Goal: Contribute content: Contribute content

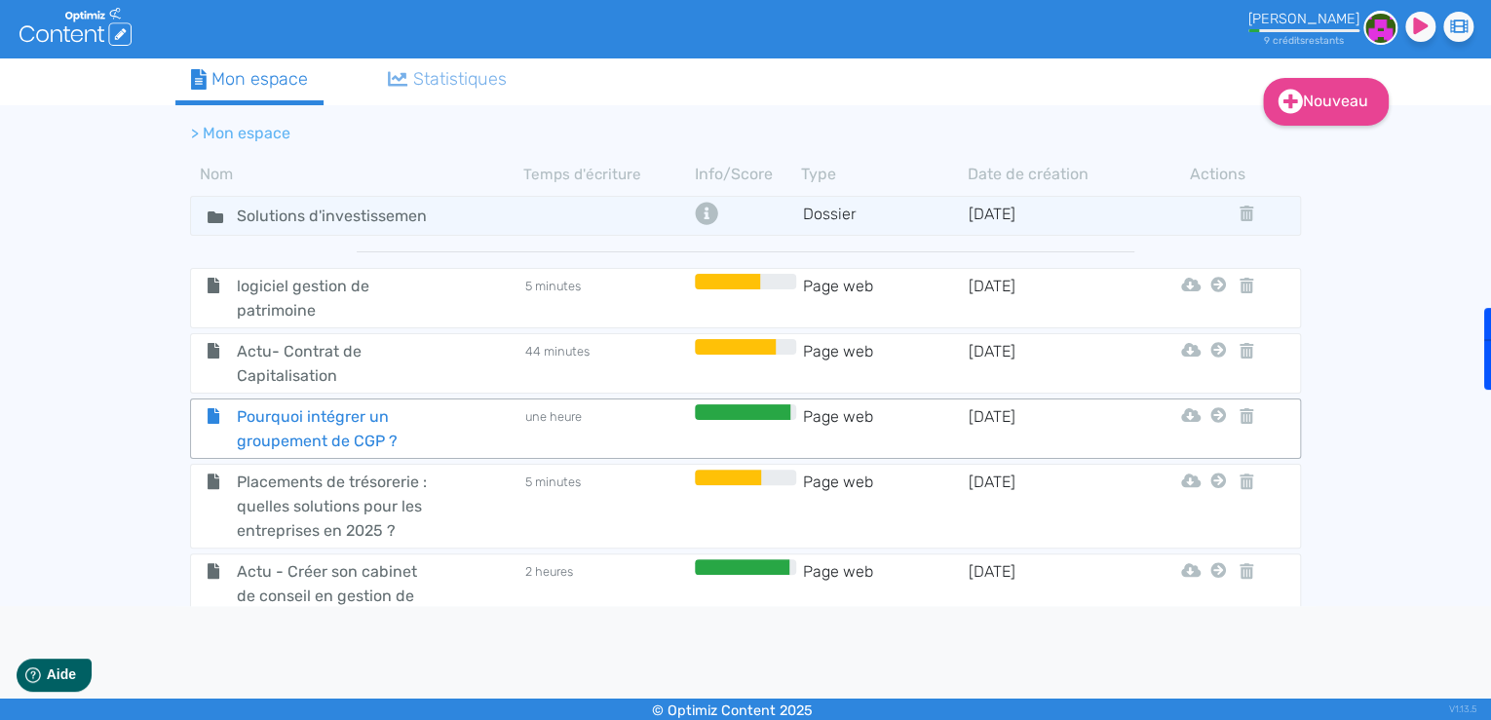
click at [407, 438] on span "Pourquoi intégrer un groupement de CGP ?" at bounding box center [331, 428] width 219 height 49
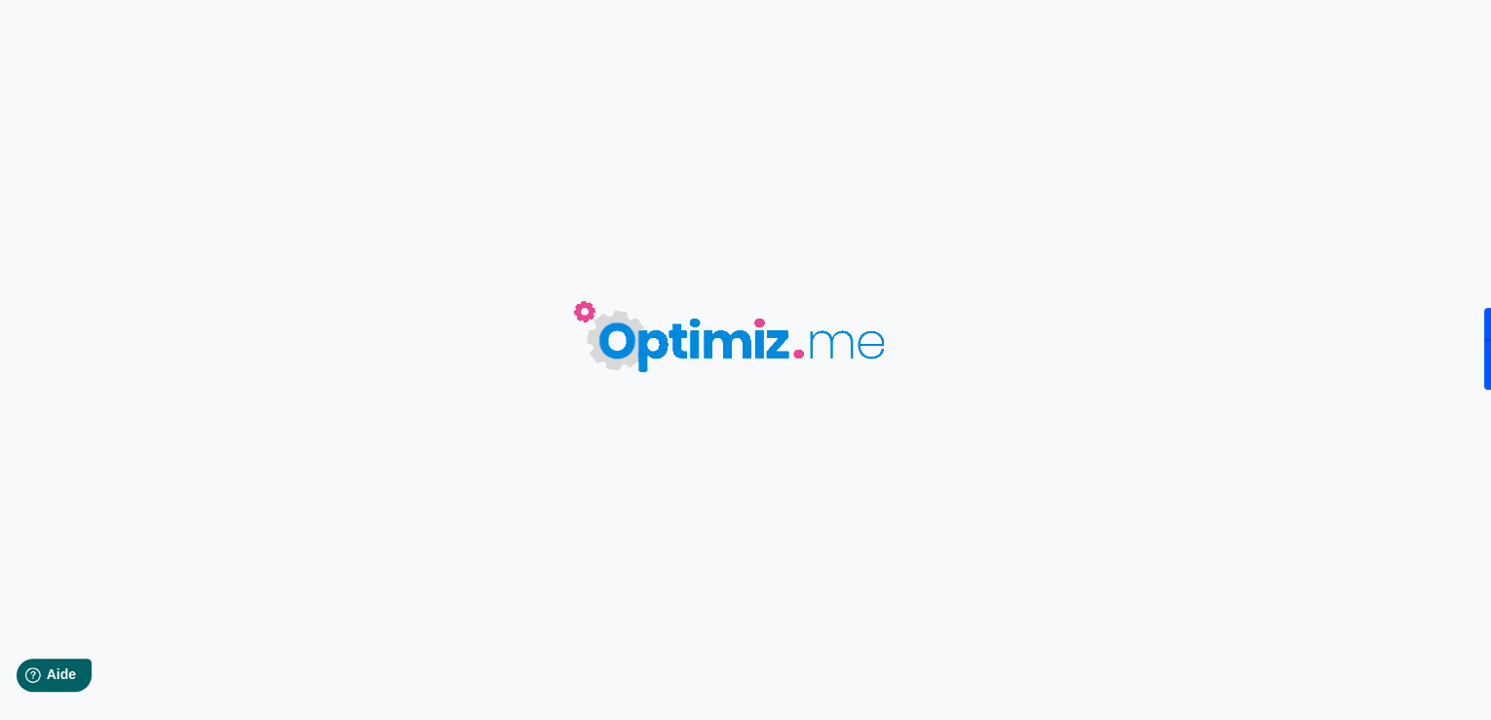
type input "Pourquoi intégrer un groupement de CGP ?"
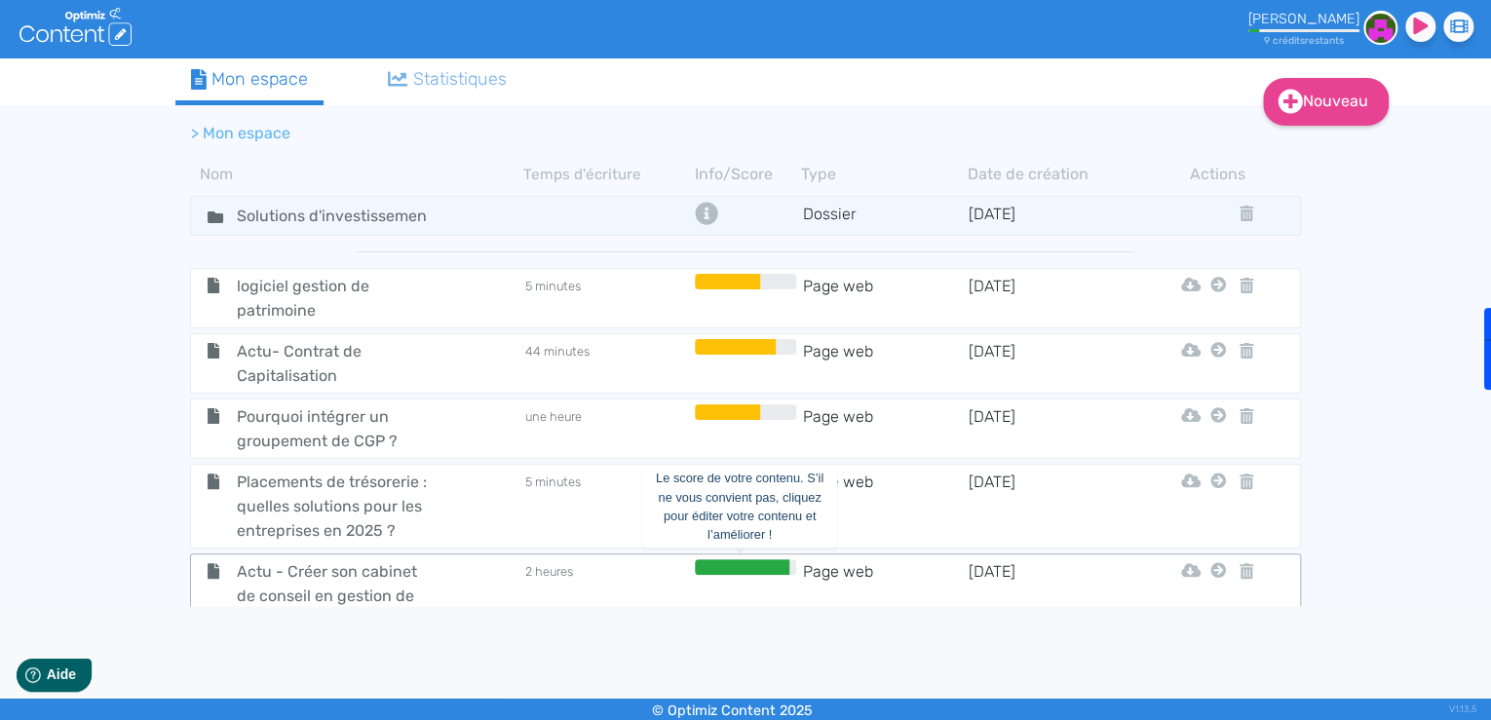
click at [695, 564] on div at bounding box center [742, 567] width 95 height 16
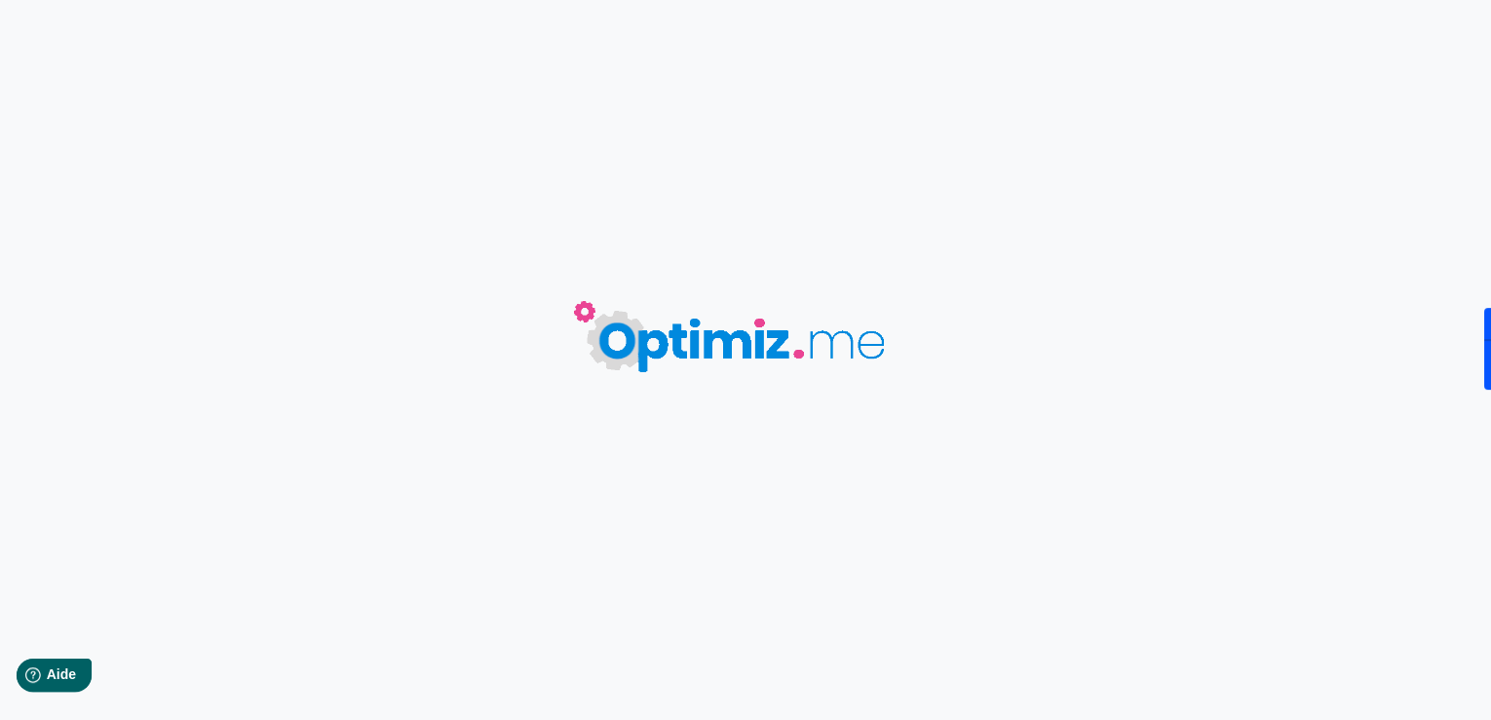
type input "Actu - Créer son cabinet de conseil en gestion de patrimoine"
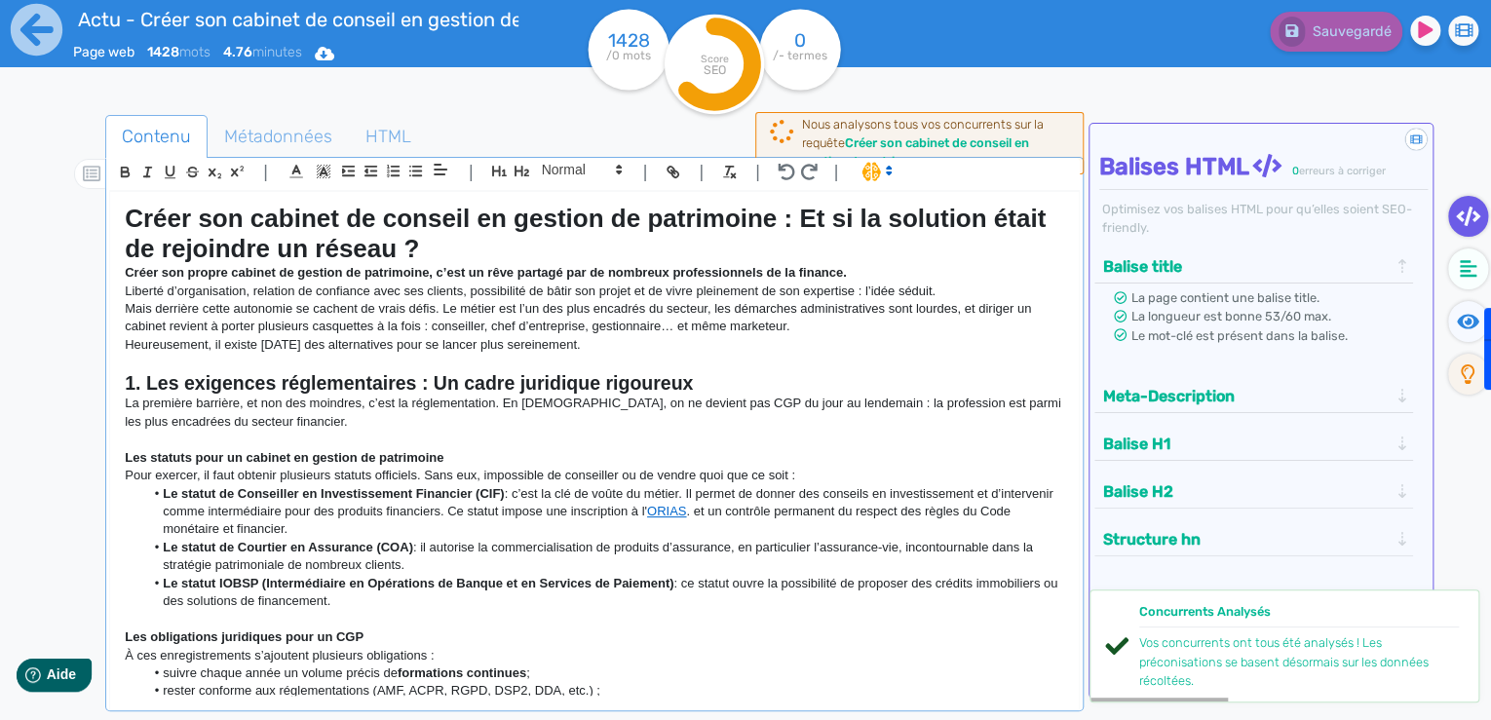
drag, startPoint x: 645, startPoint y: 419, endPoint x: 632, endPoint y: 429, distance: 16.8
click at [645, 419] on p "La première barrière, et non des moindres, c’est la réglementation. En [DEMOGRA…" at bounding box center [594, 413] width 939 height 36
click at [610, 404] on p "La première barrière, et non des moindres, c’est la réglementation. En [DEMOGRA…" at bounding box center [594, 413] width 939 height 36
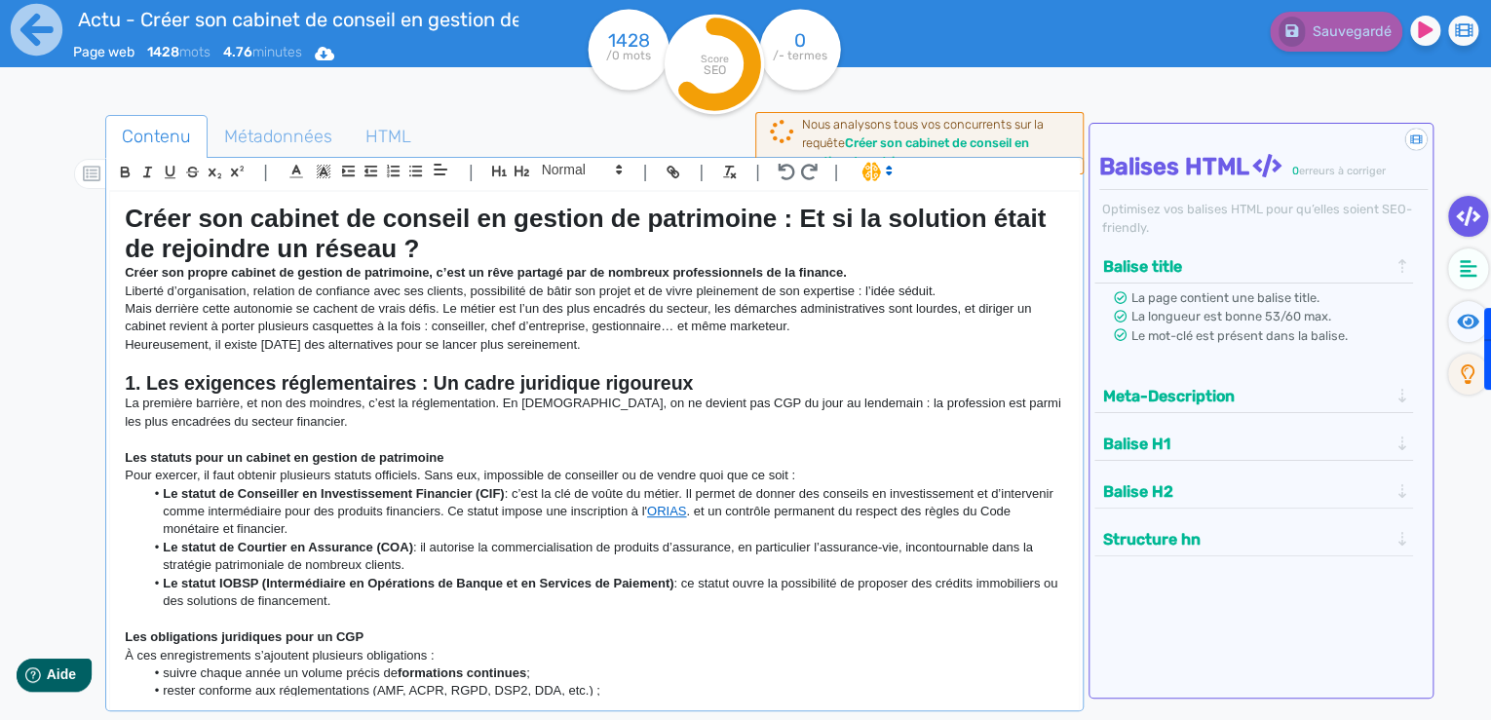
drag, startPoint x: 702, startPoint y: 348, endPoint x: 112, endPoint y: 265, distance: 595.4
click at [112, 265] on div "Créer son cabinet de conseil en gestion de patrimoine : Et si la solution était…" at bounding box center [594, 444] width 969 height 504
copy div "Créer son propre cabinet de gestion de patrimoine, c’est un rêve partagé par de…"
click at [482, 382] on strong "1. Les exigences réglementaires : Un cadre juridique rigoureux" at bounding box center [409, 382] width 568 height 21
click at [630, 420] on p "La première barrière, et non des moindres, c’est la réglementation. En [DEMOGRA…" at bounding box center [594, 413] width 939 height 36
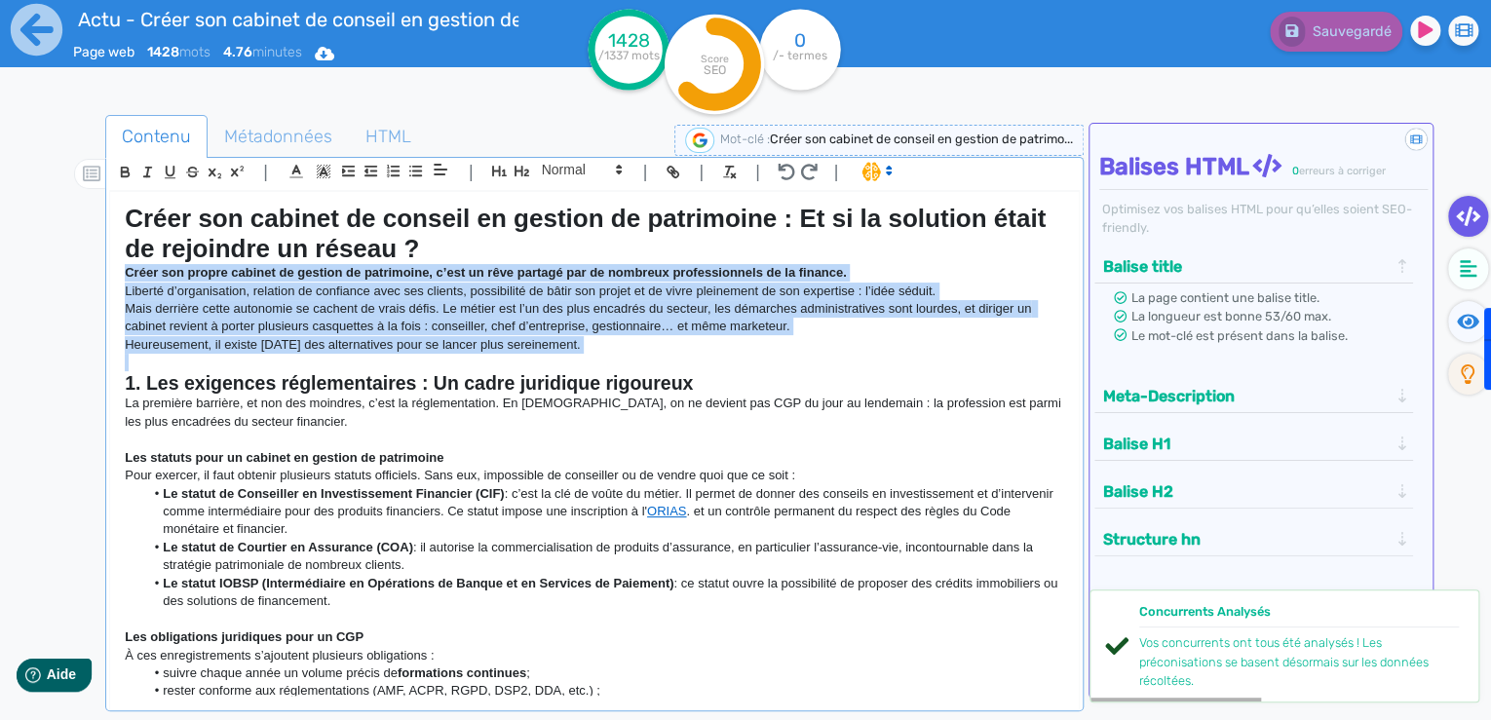
drag, startPoint x: 650, startPoint y: 360, endPoint x: 113, endPoint y: 274, distance: 543.8
click at [113, 274] on div "Créer son cabinet de conseil en gestion de patrimoine : Et si la solution était…" at bounding box center [594, 444] width 969 height 504
copy div "Créer son propre cabinet de gestion de patrimoine, c’est un rêve partagé par de…"
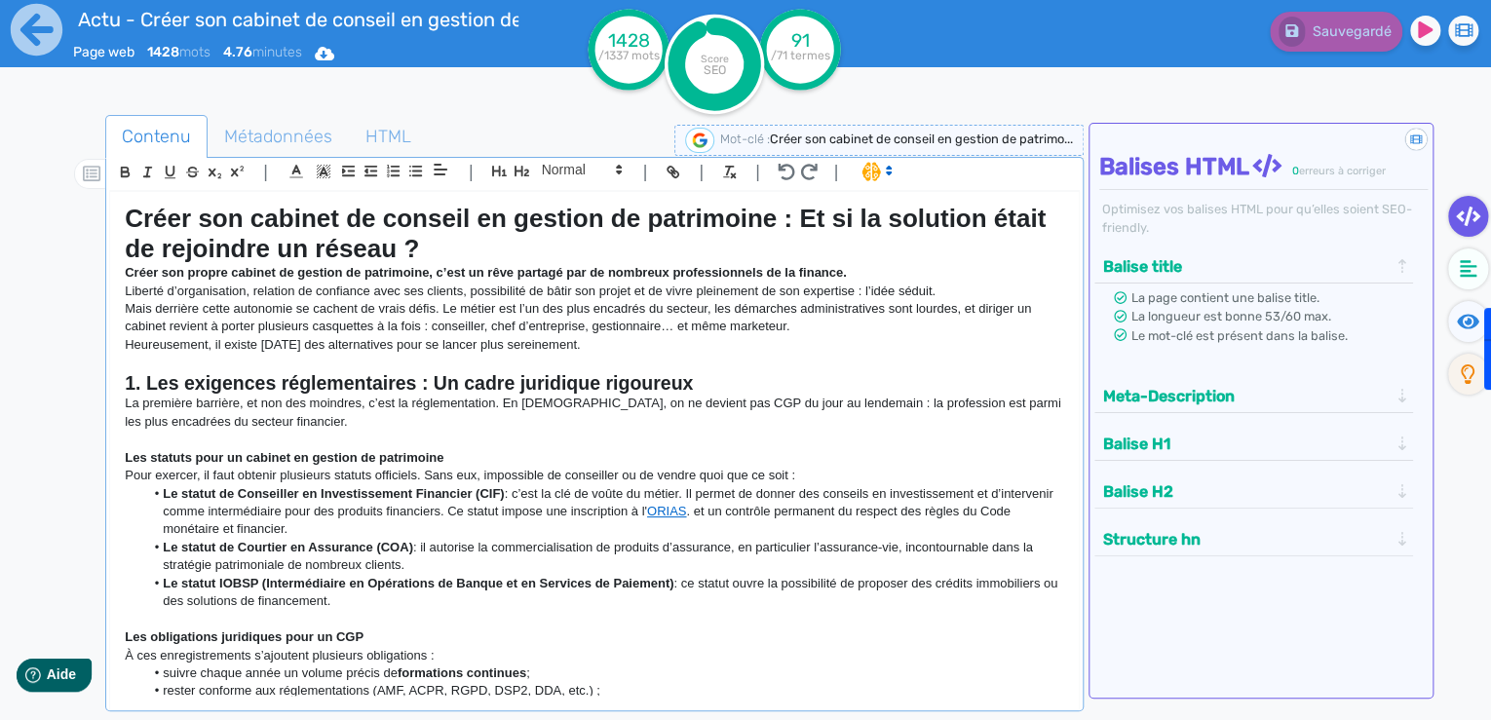
click at [380, 383] on strong "1. Les exigences réglementaires : Un cadre juridique rigoureux" at bounding box center [409, 382] width 568 height 21
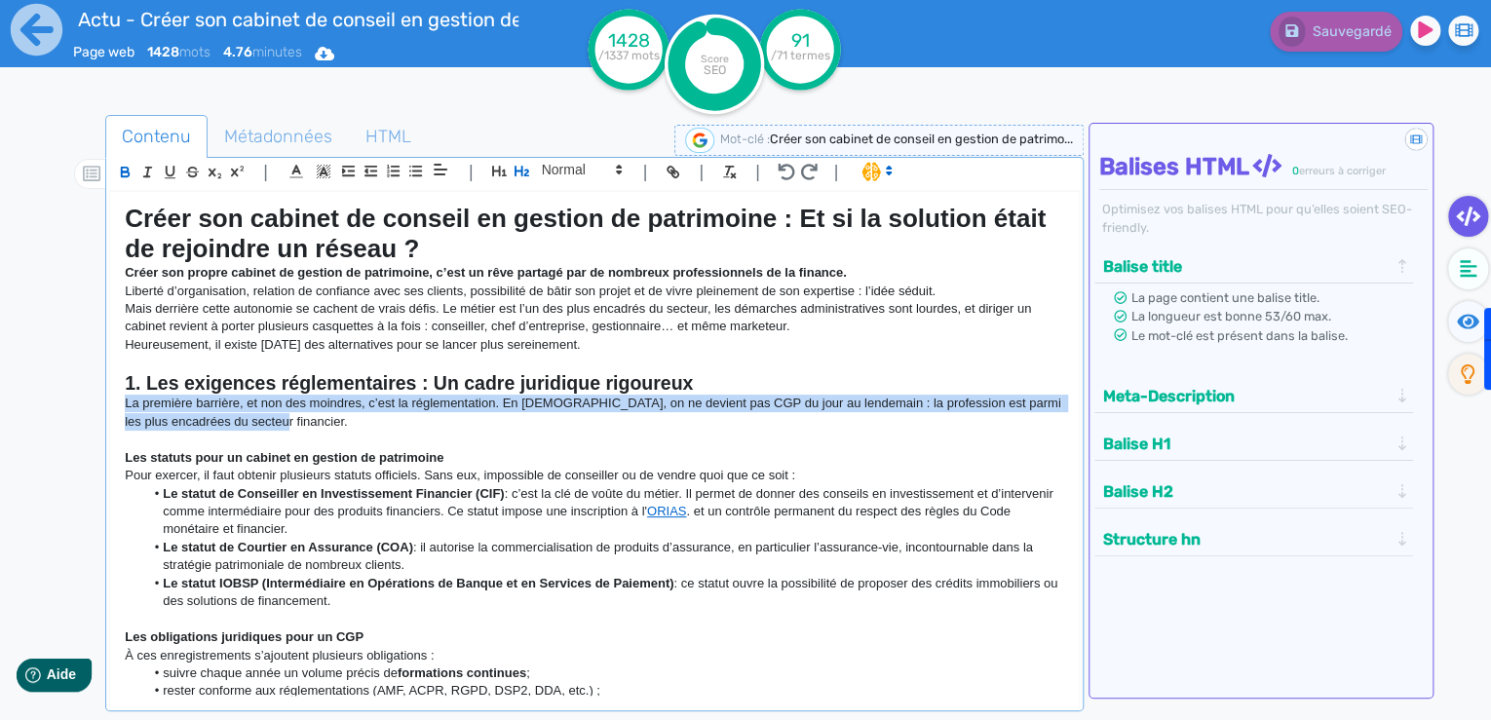
drag, startPoint x: 338, startPoint y: 418, endPoint x: 121, endPoint y: 399, distance: 218.2
click at [121, 399] on div "Créer son cabinet de conseil en gestion de patrimoine : Et si la solution était…" at bounding box center [594, 444] width 969 height 504
copy p "La première barrière, et non des moindres, c’est la réglementation. En [DEMOGRA…"
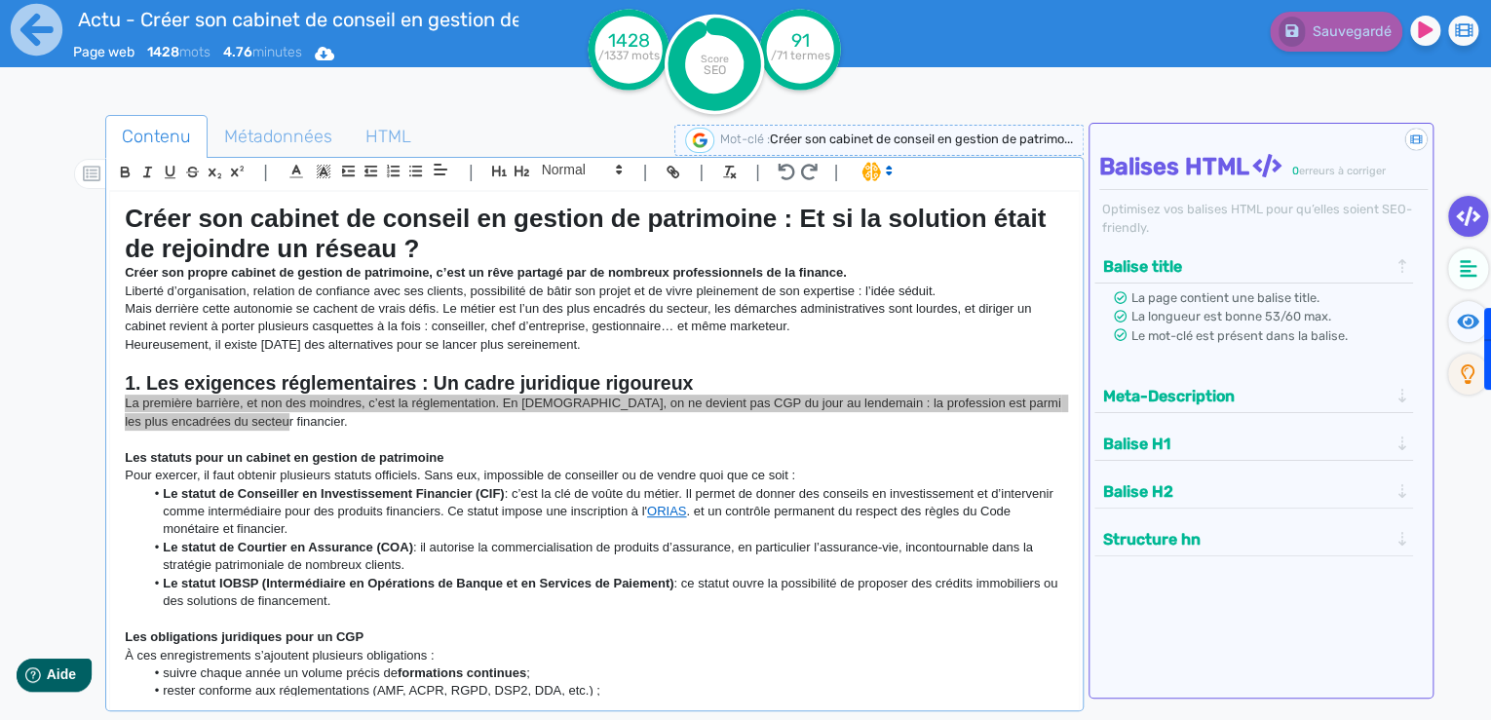
scroll to position [78, 0]
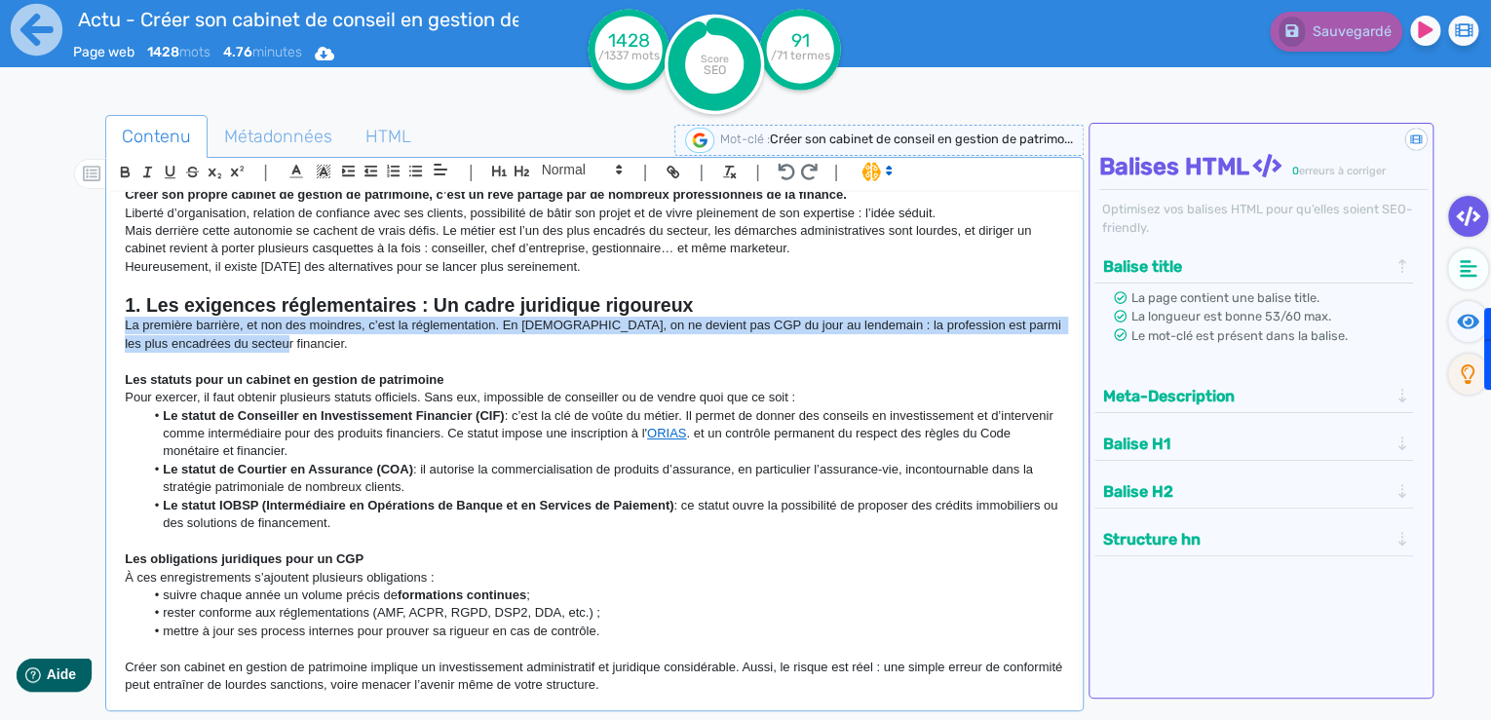
drag, startPoint x: 119, startPoint y: 377, endPoint x: 440, endPoint y: 524, distance: 352.8
click at [440, 524] on div "Créer son cabinet de conseil en gestion de patrimoine : Et si la solution était…" at bounding box center [594, 444] width 969 height 504
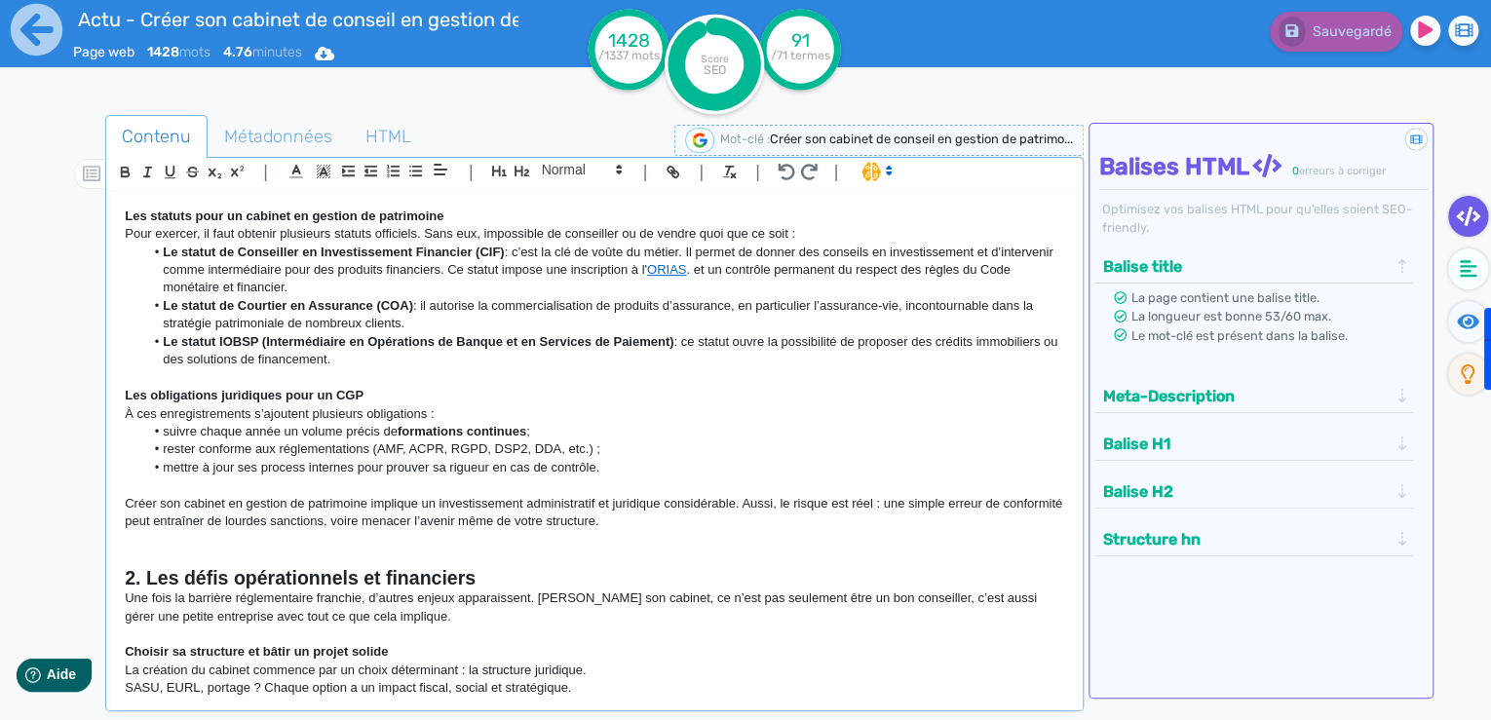
scroll to position [156, 0]
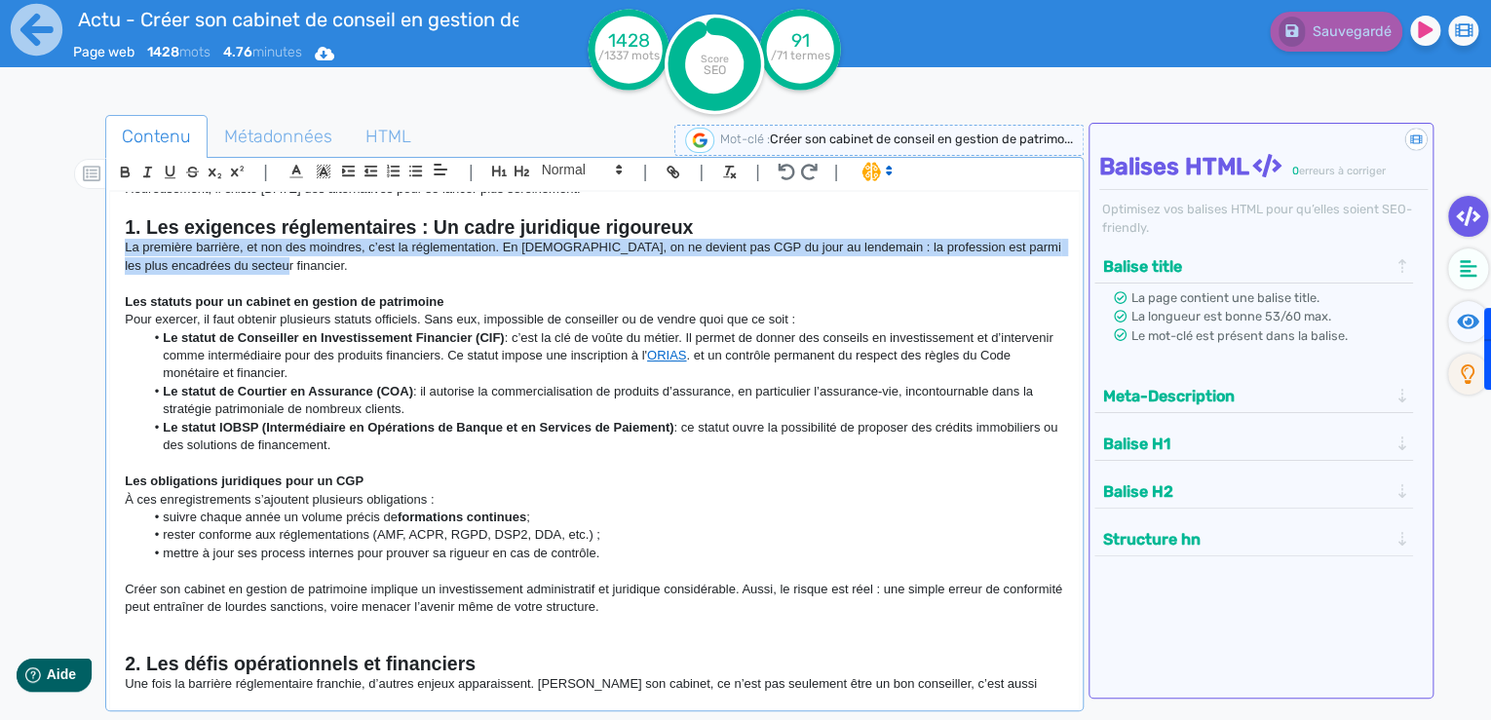
click at [189, 373] on li "Le statut de Conseiller en Investissement Financier (CIF) : c’est la clé de voû…" at bounding box center [604, 356] width 920 height 54
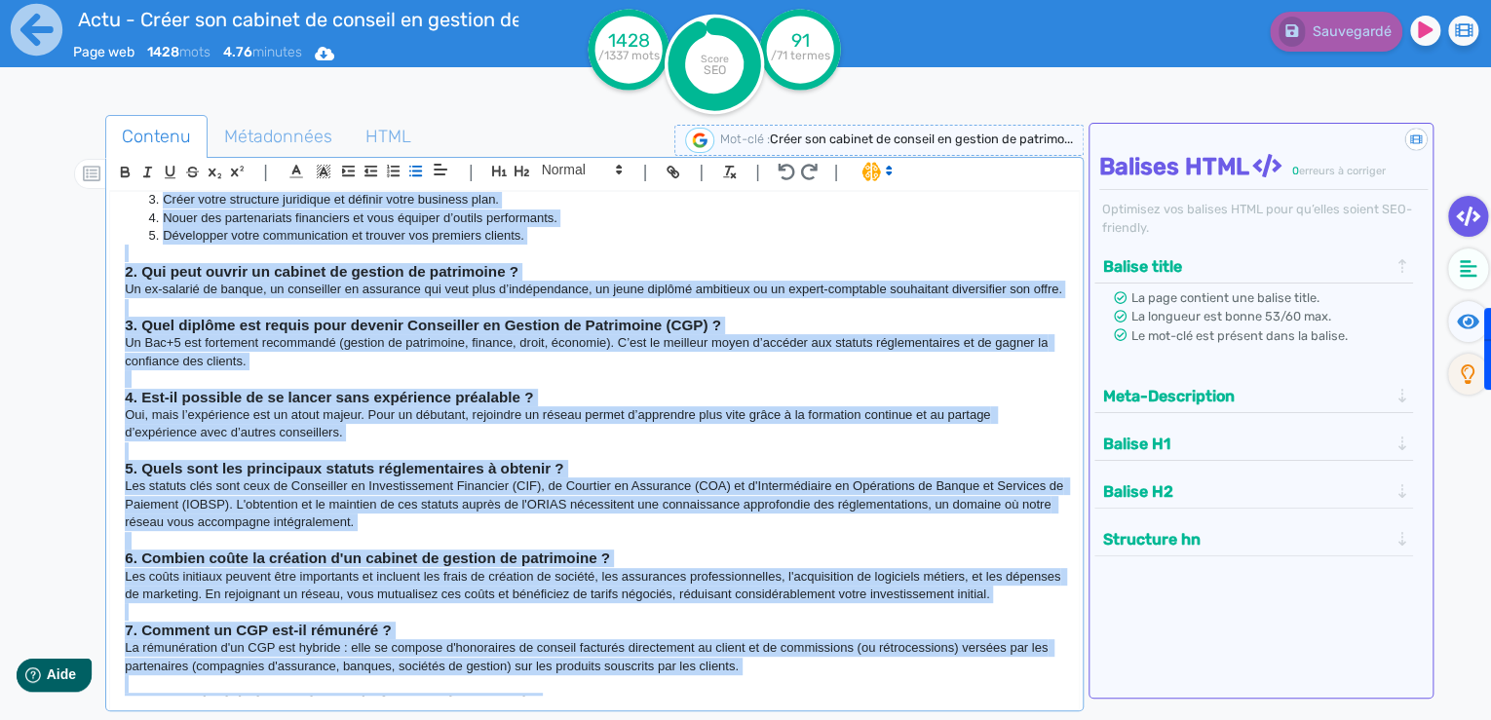
scroll to position [1827, 0]
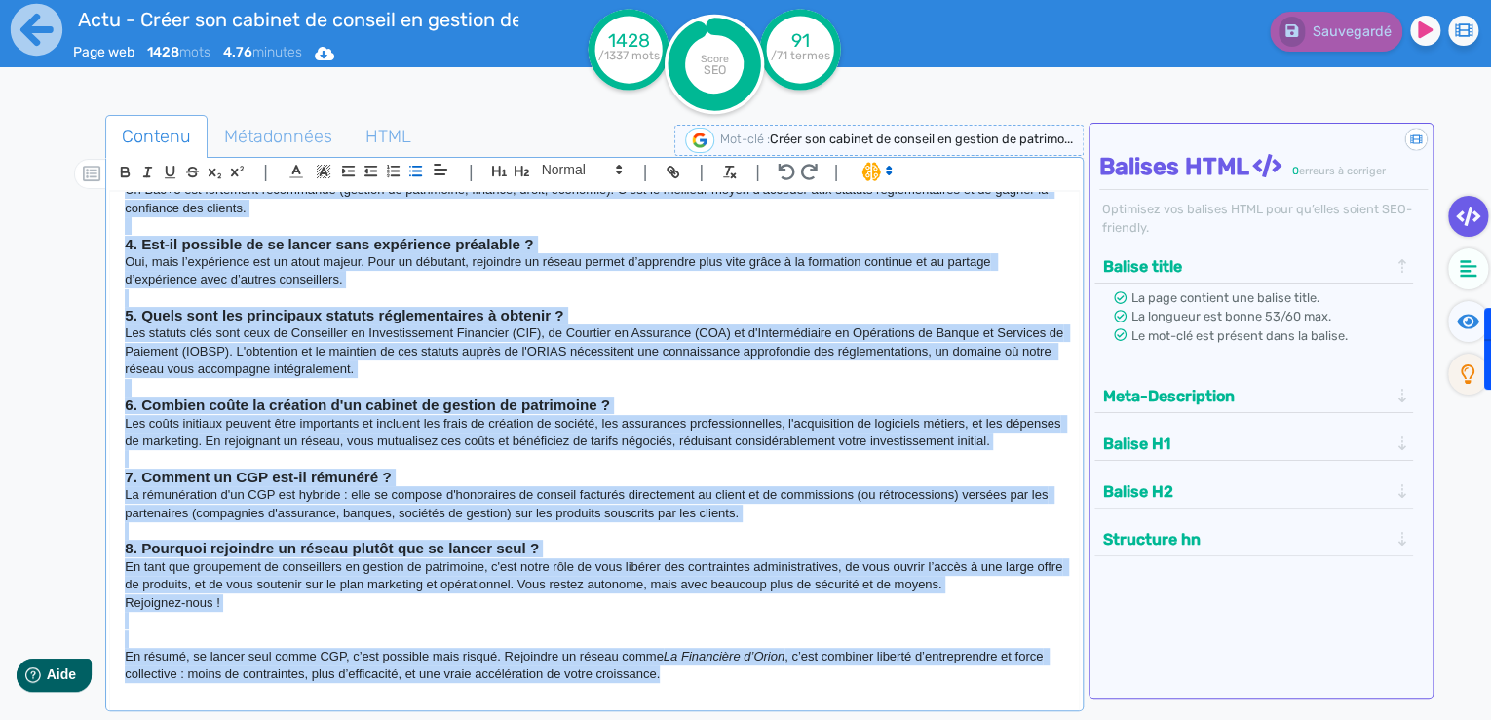
drag, startPoint x: 125, startPoint y: 300, endPoint x: 715, endPoint y: 730, distance: 730.4
click at [715, 719] on html "Actu - Créer son cabinet de conseil en gestion de patrimoine Page web 1428 mots…" at bounding box center [745, 360] width 1491 height 720
click at [359, 547] on strong "8. Pourquoi rejoindre un réseau plutôt que se lancer seul ?" at bounding box center [332, 548] width 414 height 17
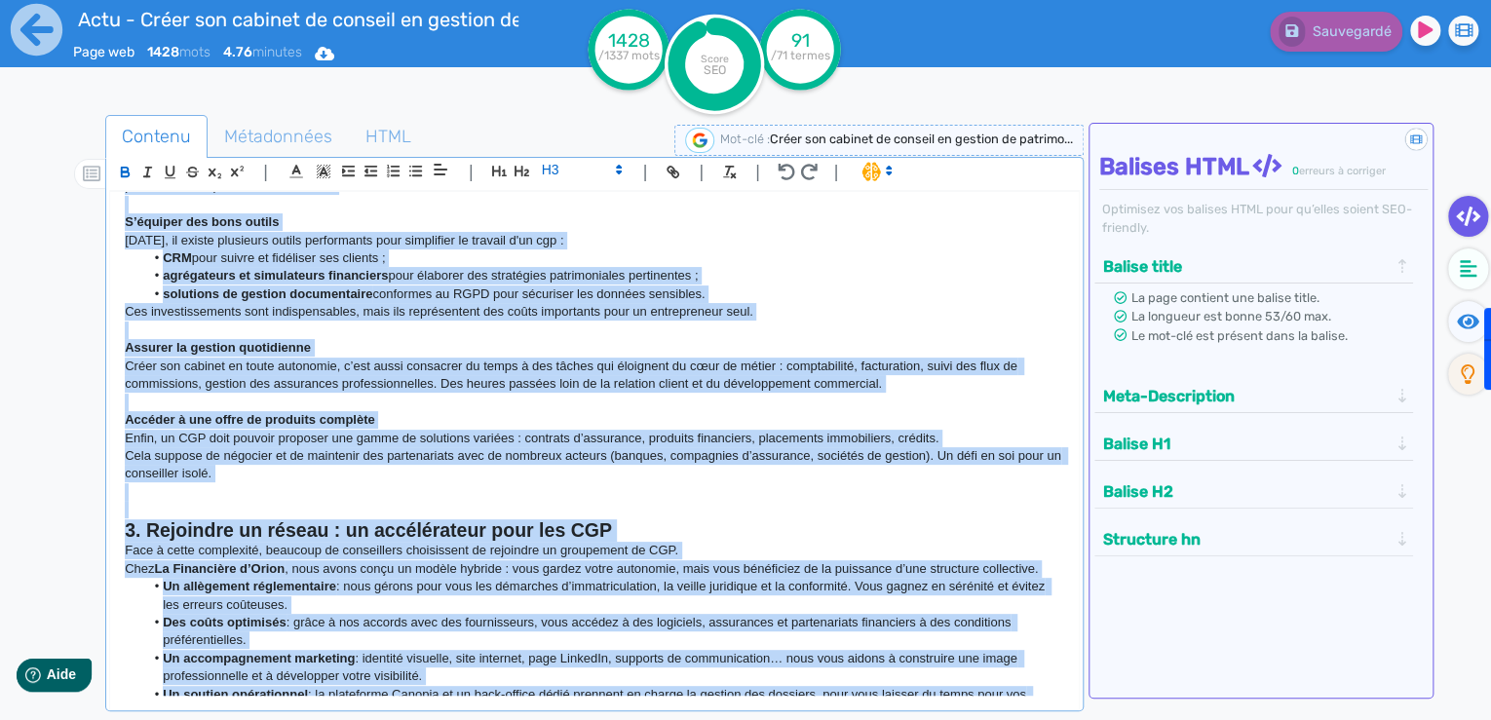
scroll to position [0, 0]
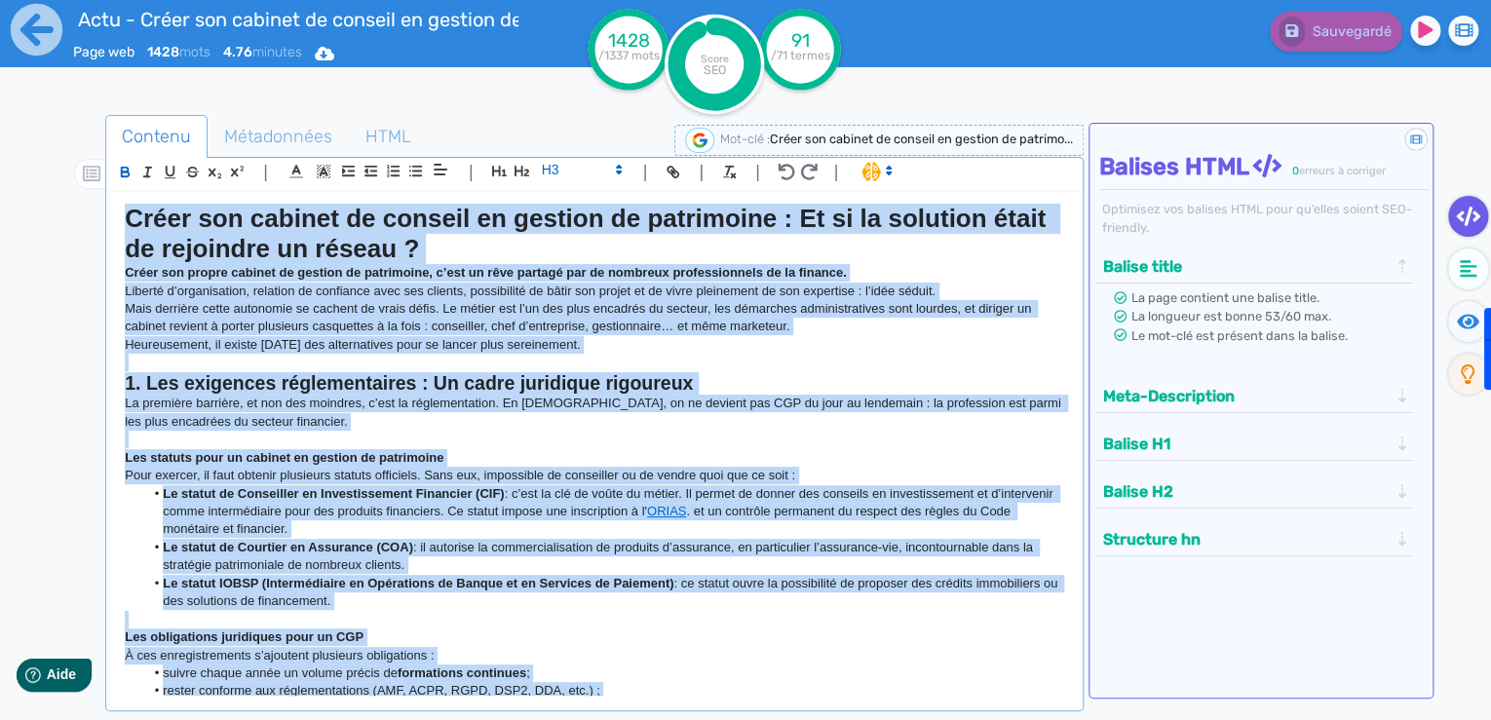
drag, startPoint x: 764, startPoint y: 686, endPoint x: 66, endPoint y: 154, distance: 877.5
click at [66, 154] on div "Contenu Métadonnées HTML | | H3 H4 H5 H6 Normal | | | | Créer son cabinet de co…" at bounding box center [774, 476] width 1435 height 733
click at [233, 264] on p "Créer son propre cabinet de gestion de patrimoine, c’est un rêve partagé par de…" at bounding box center [594, 273] width 939 height 18
click at [167, 378] on strong "1. Les exigences réglementaires : Un cadre juridique rigoureux" at bounding box center [409, 382] width 568 height 21
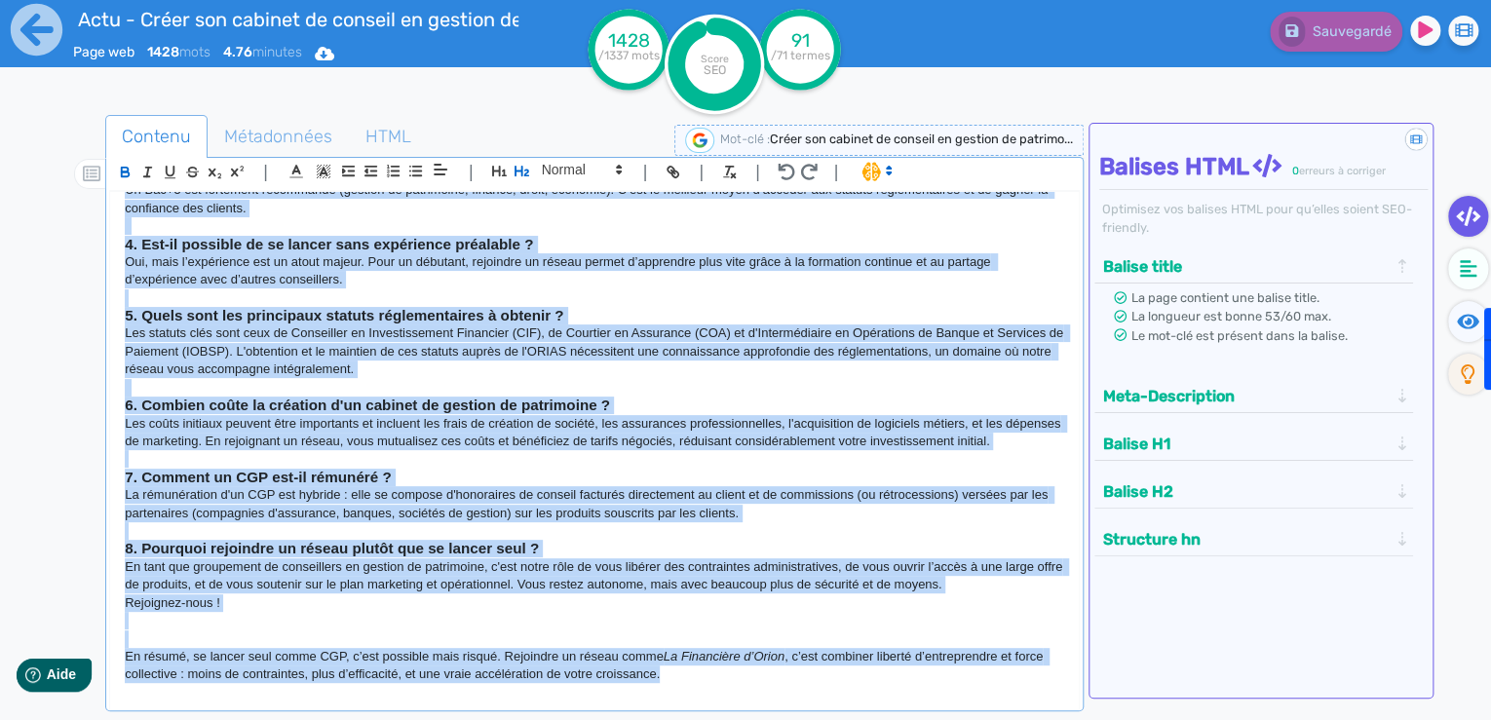
scroll to position [1827, 0]
drag, startPoint x: 118, startPoint y: 379, endPoint x: 823, endPoint y: 729, distance: 786.7
click at [823, 719] on html "Actu - Créer son cabinet de conseil en gestion de patrimoine Page web 1428 mots…" at bounding box center [745, 360] width 1491 height 720
copy div "Lor ipsumdo sita co adipisc el seddoei te incididunt Utla etdolor, ma aliq enim…"
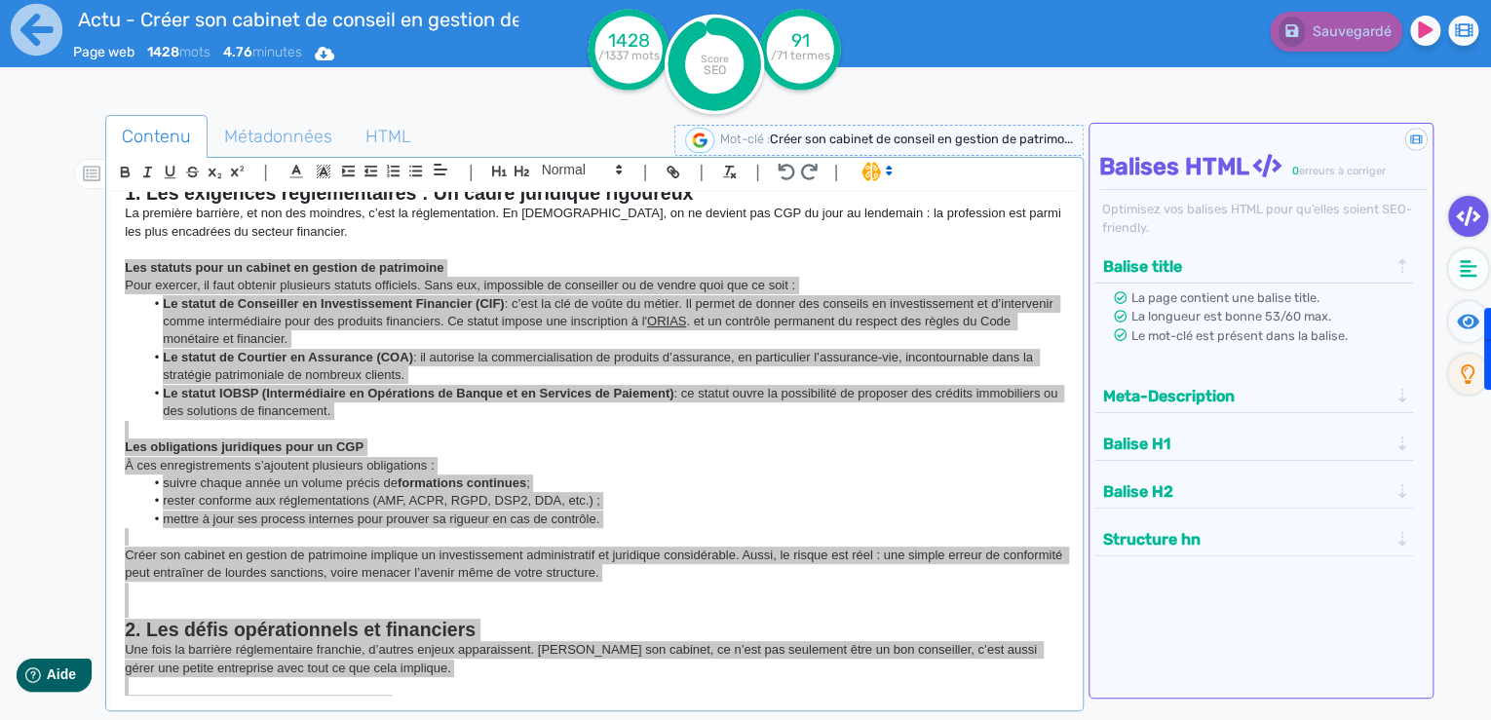
scroll to position [0, 0]
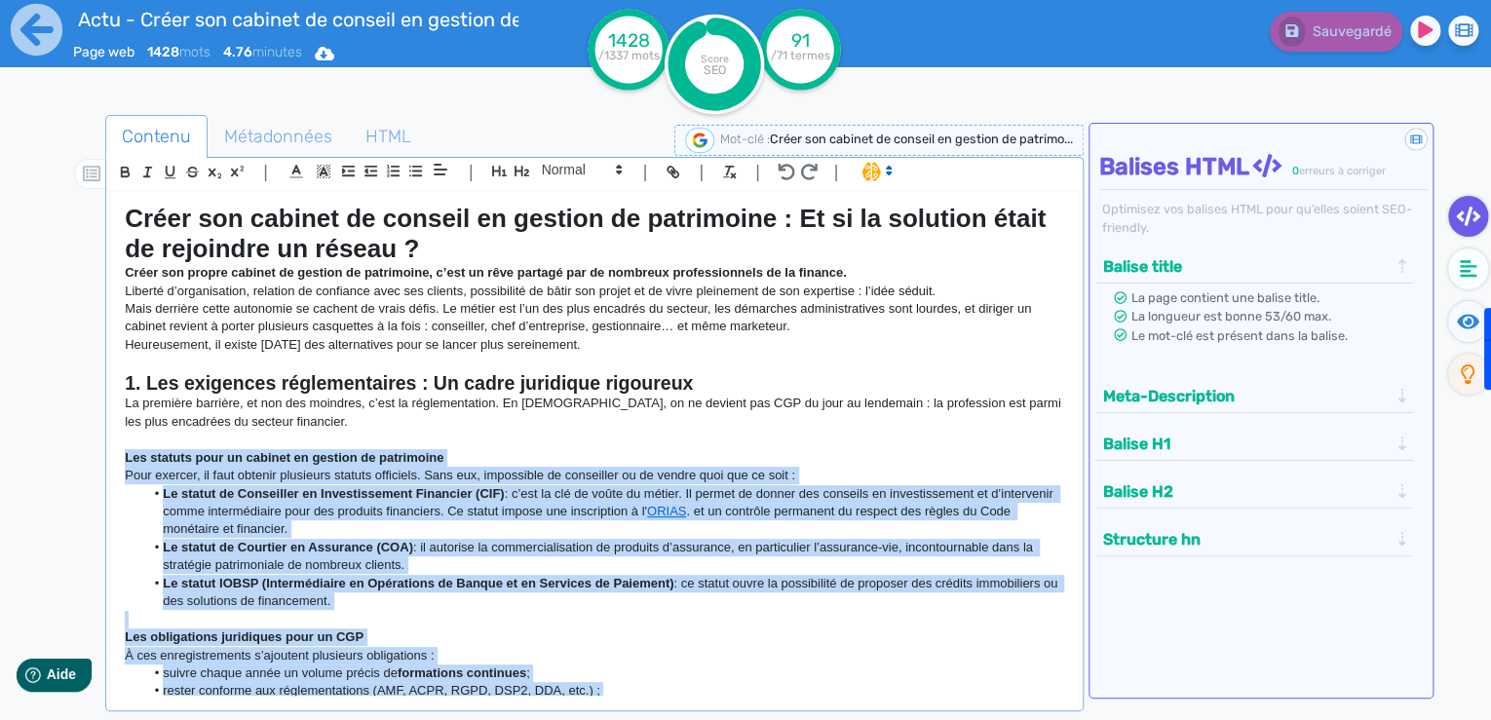
click at [449, 449] on p "Les statuts pour un cabinet en gestion de patrimoine" at bounding box center [594, 458] width 939 height 18
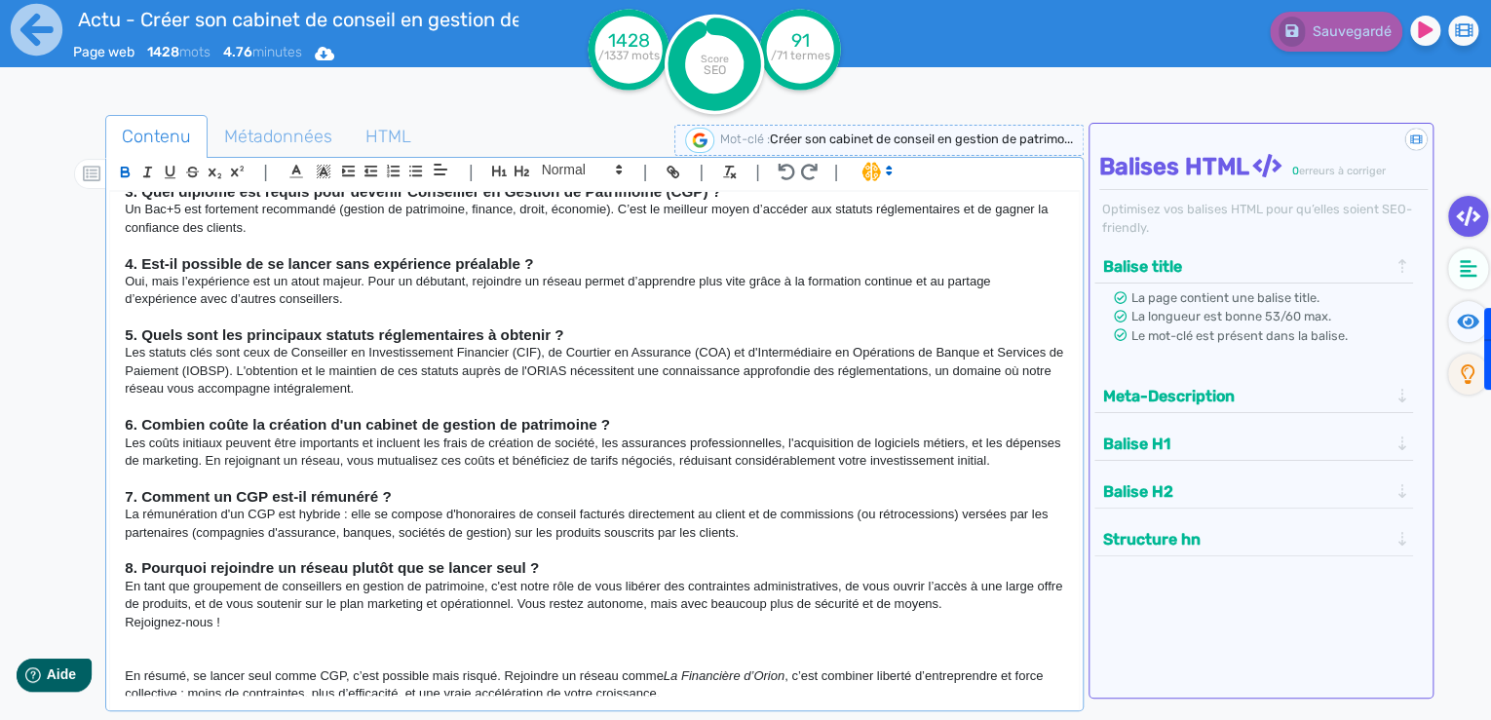
scroll to position [1826, 0]
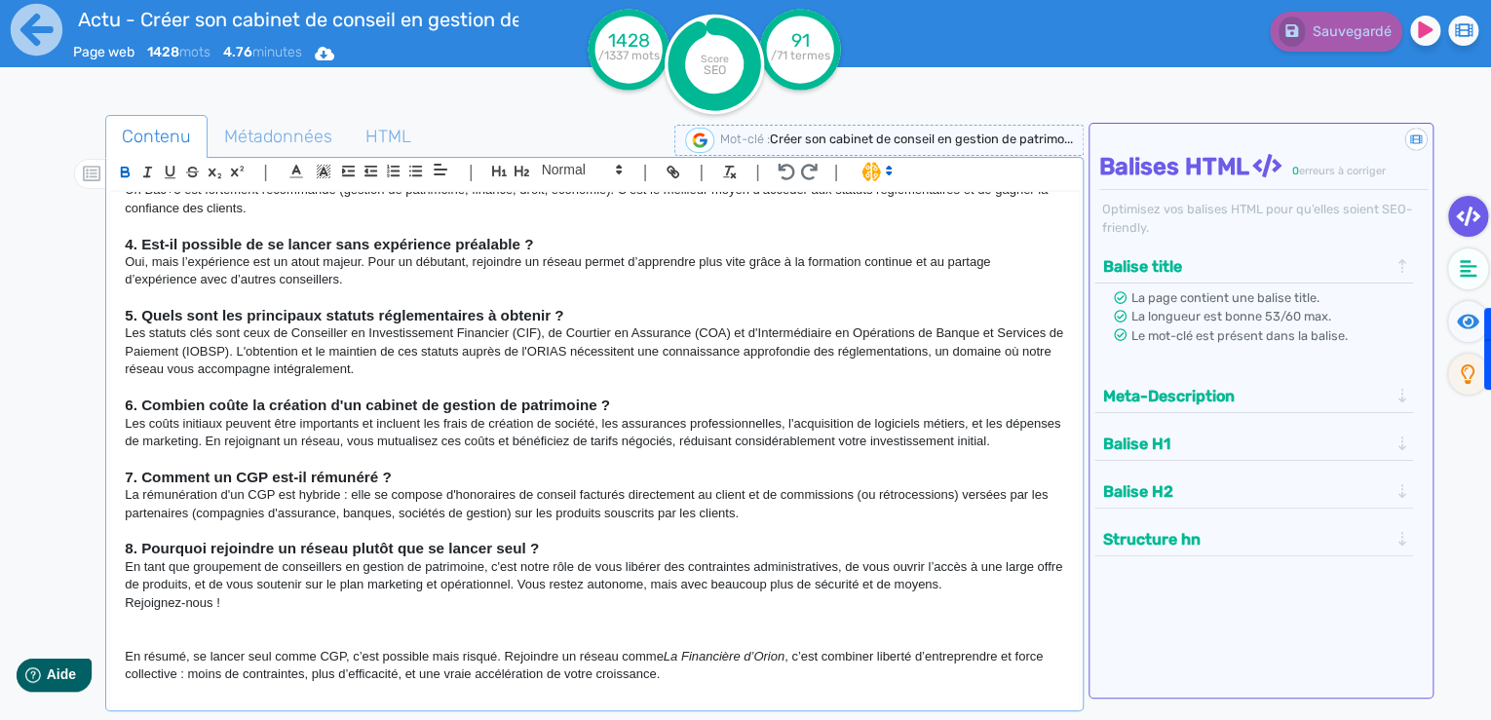
click at [756, 498] on p "La rémunération d'un CGP est hybride : elle se compose d'honoraires de conseil …" at bounding box center [594, 504] width 939 height 36
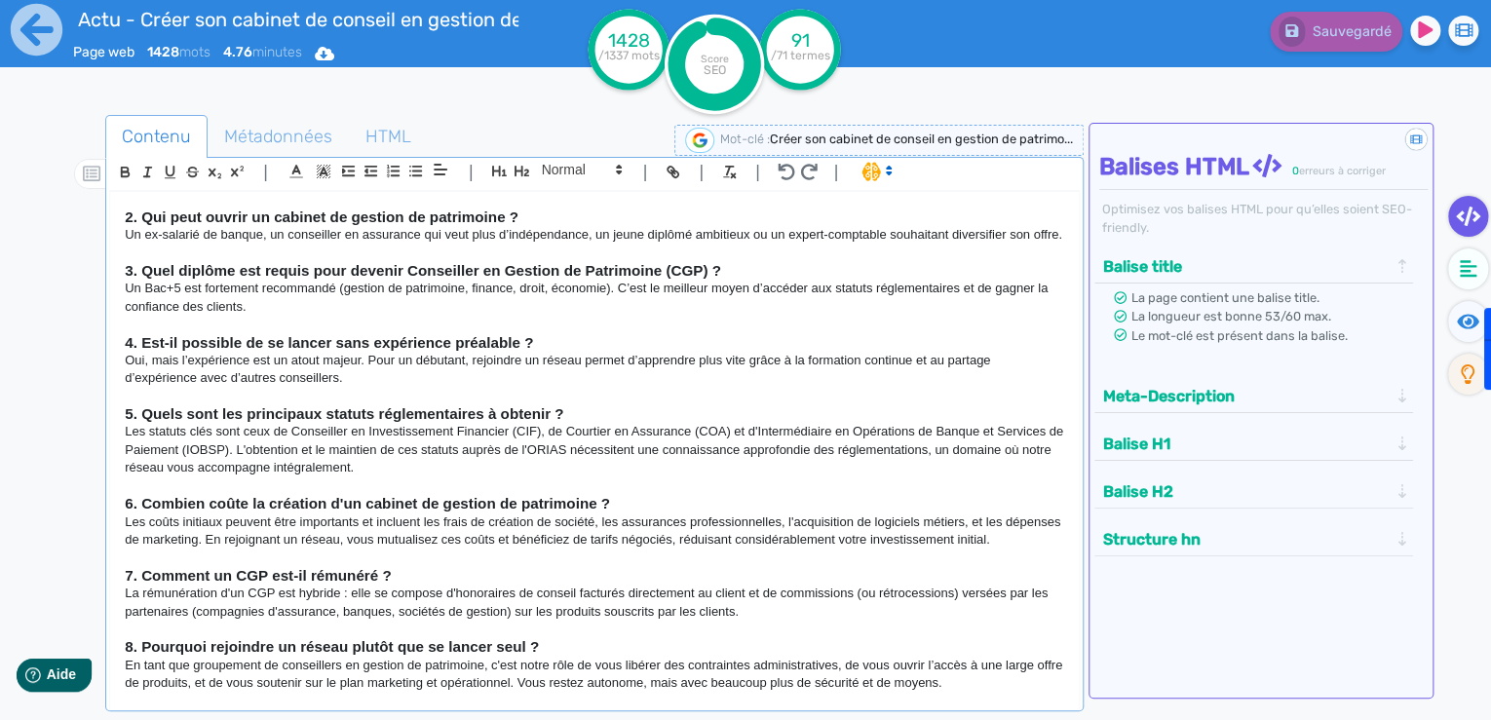
scroll to position [1359, 0]
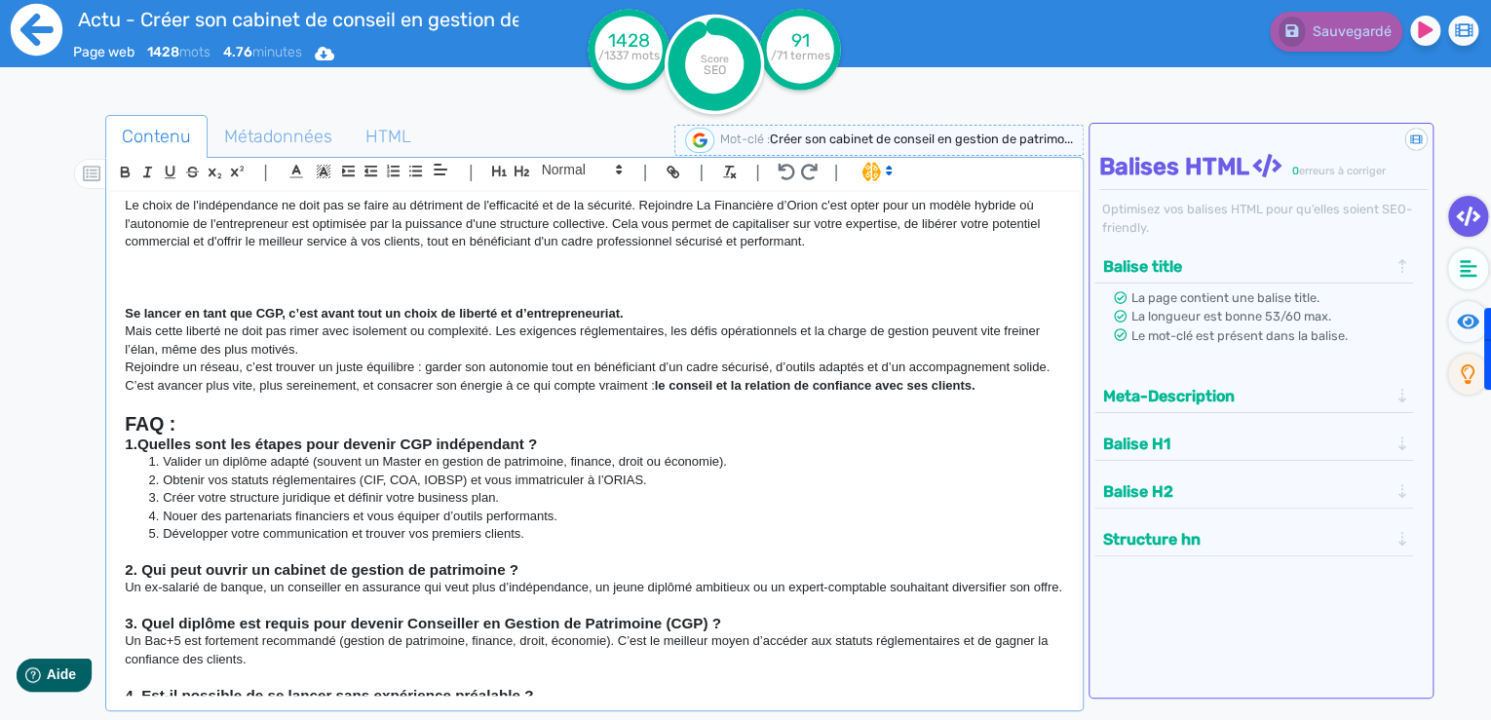
click at [32, 19] on icon at bounding box center [37, 30] width 54 height 54
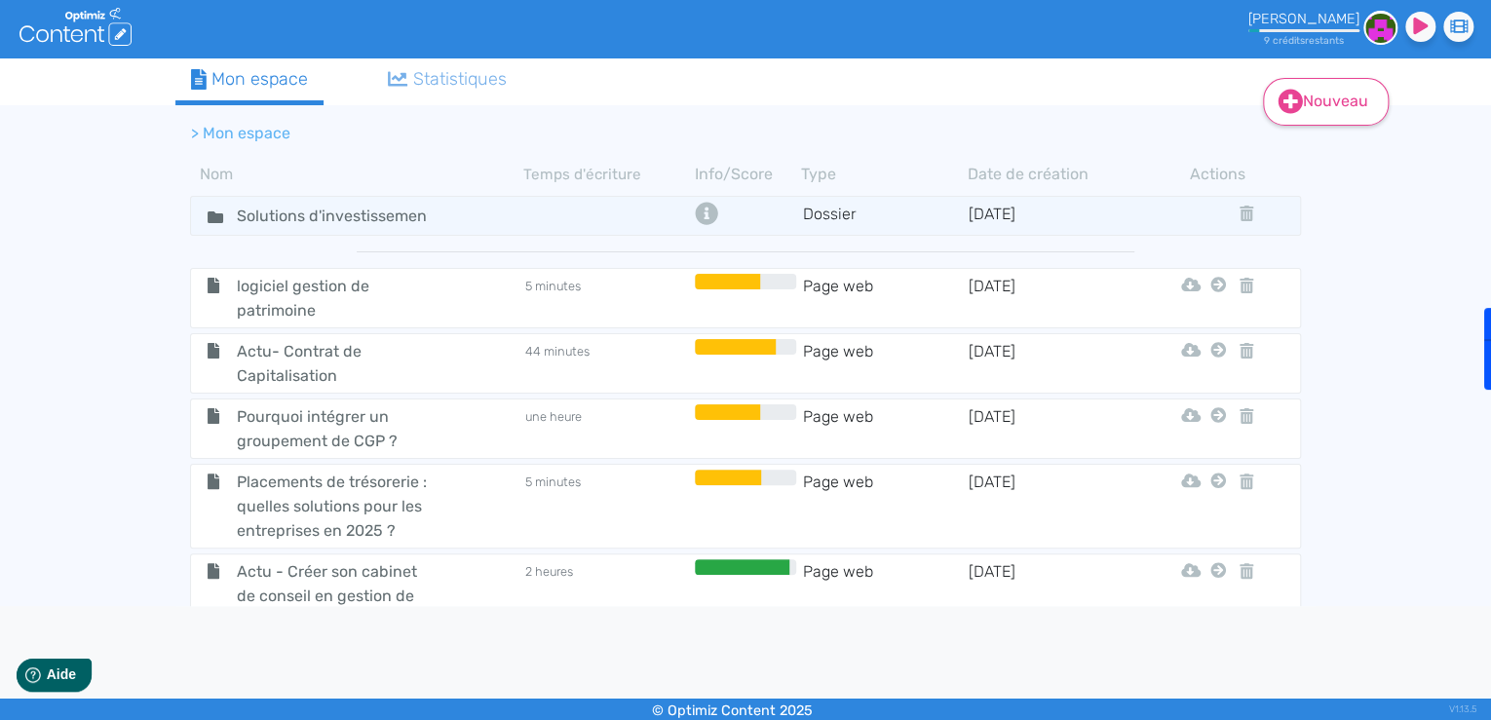
click at [1278, 93] on icon at bounding box center [1290, 101] width 25 height 25
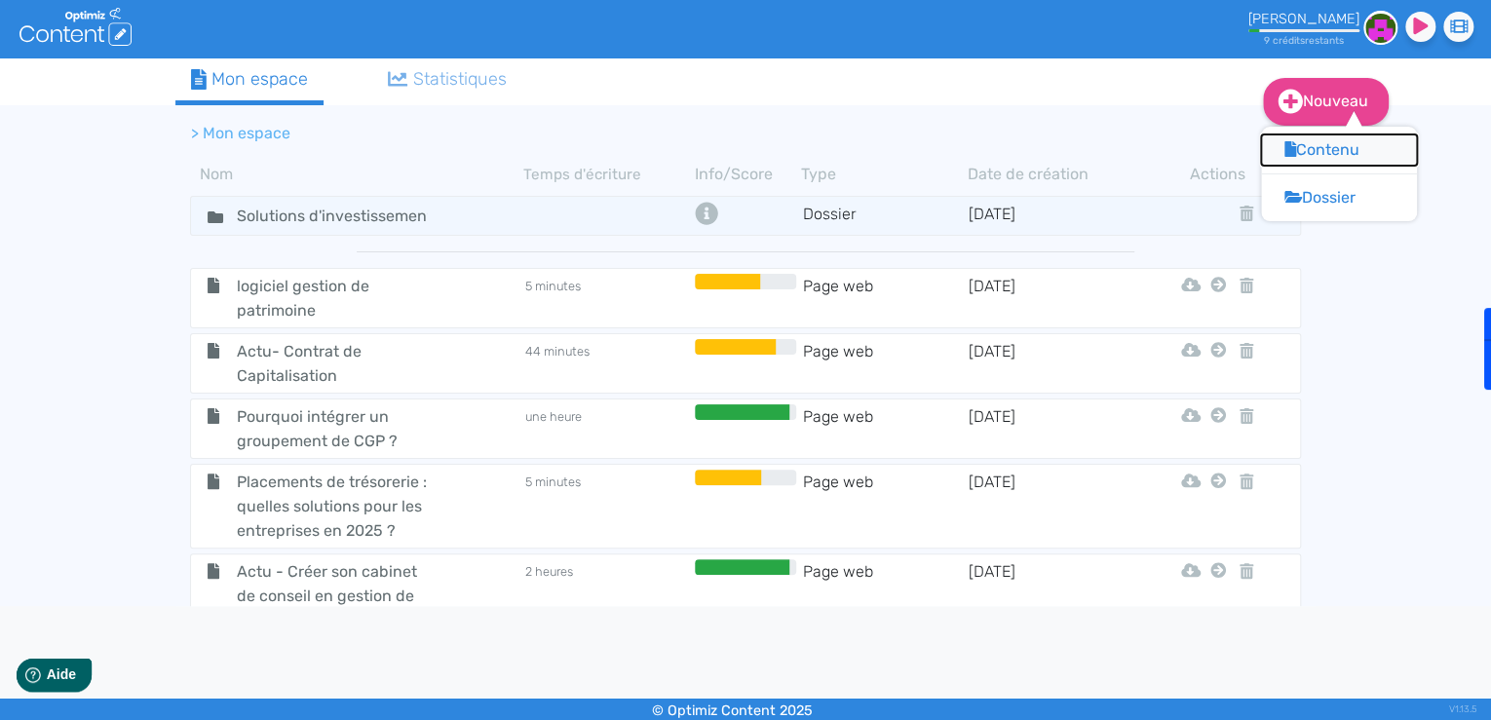
click at [1313, 156] on button "Contenu" at bounding box center [1339, 149] width 156 height 31
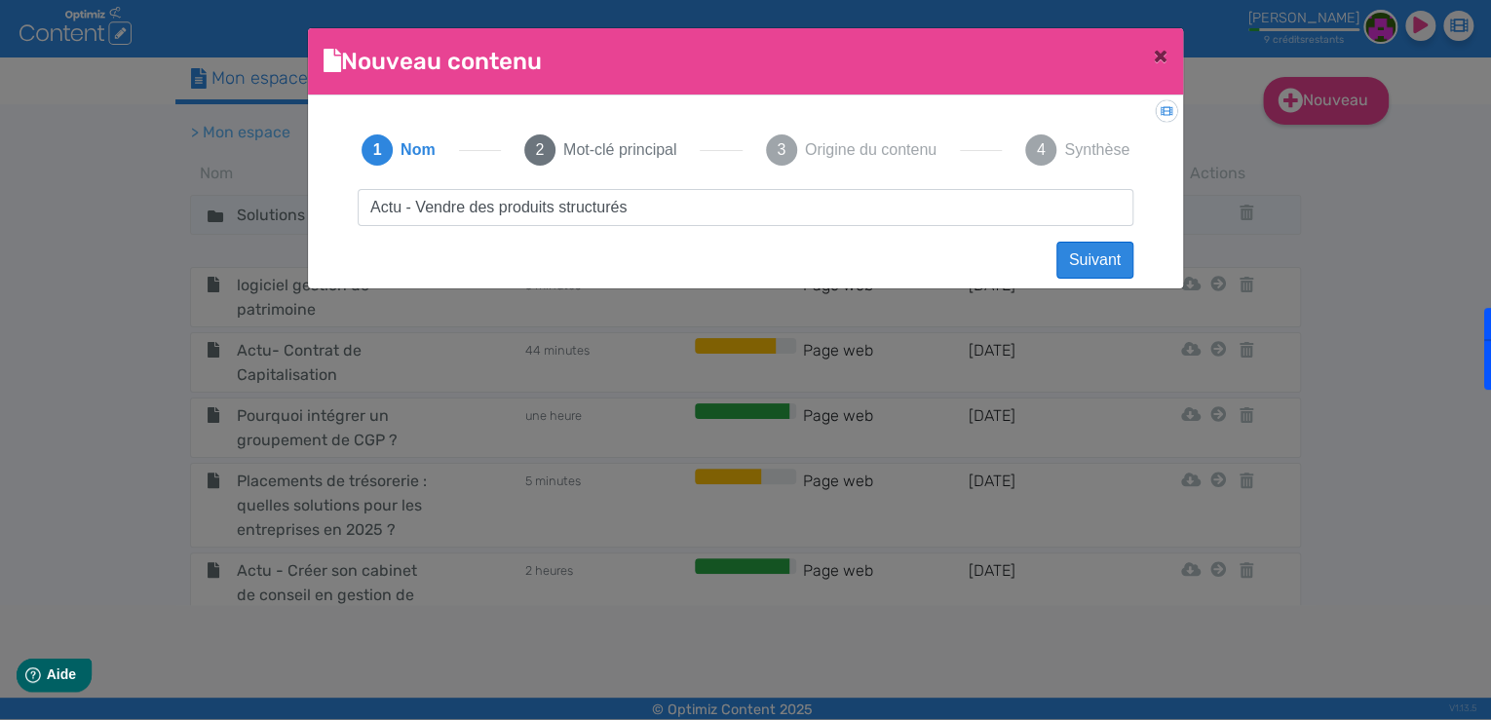
type input "Actu - Vendre des produits structurés"
click at [1103, 257] on button "Suivant" at bounding box center [1094, 260] width 77 height 37
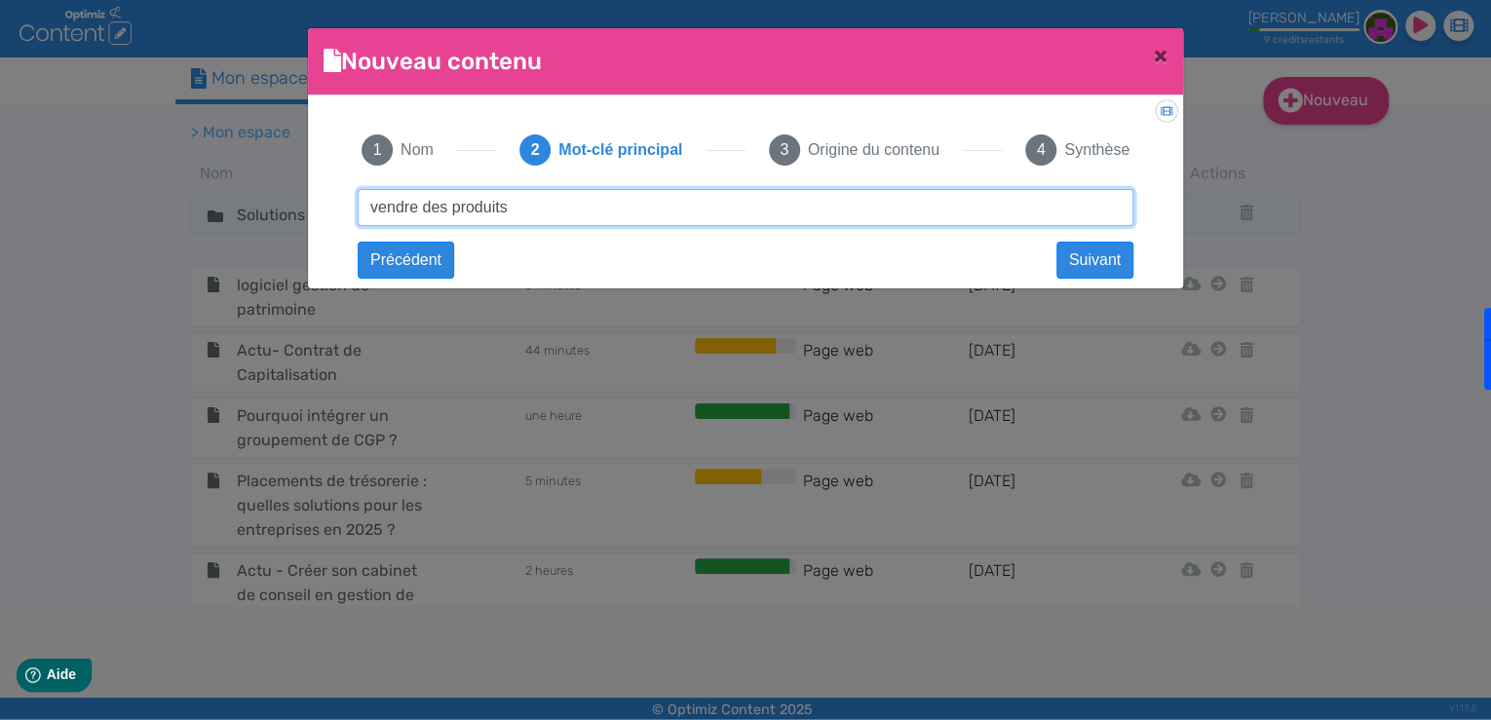
type input "vendre des produits"
